Goal: Transaction & Acquisition: Purchase product/service

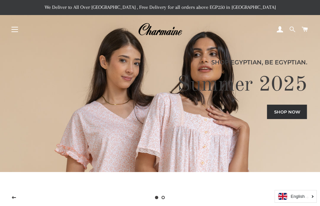
click at [289, 29] on span at bounding box center [292, 30] width 6 height 10
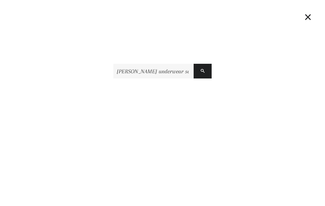
scroll to position [0, 19]
type input "Charmaine underwear set for girls"
click at [193, 64] on button "Search" at bounding box center [202, 71] width 18 height 15
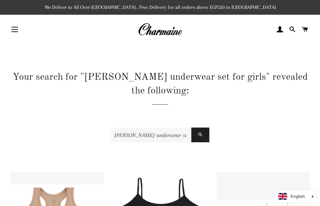
click at [145, 102] on header "Your search for "[PERSON_NAME] underwear set for girls" revealed the following:" at bounding box center [160, 90] width 300 height 41
drag, startPoint x: 175, startPoint y: 134, endPoint x: 208, endPoint y: 134, distance: 32.4
click at [208, 134] on form "Charmaine underwear set for girls Search" at bounding box center [160, 135] width 98 height 15
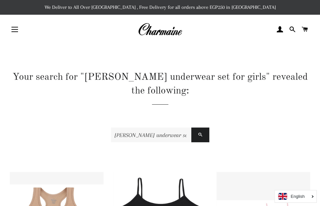
type input "[PERSON_NAME] underwear set"
click at [191, 128] on button "Search" at bounding box center [200, 135] width 18 height 15
